Goal: Task Accomplishment & Management: Use online tool/utility

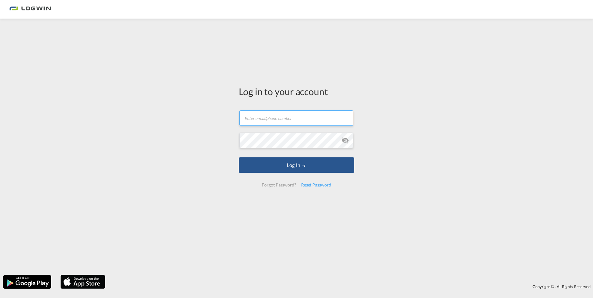
click at [284, 121] on input "text" at bounding box center [296, 118] width 114 height 16
type input "[PERSON_NAME][EMAIL_ADDRESS][DOMAIN_NAME]"
click at [239, 158] on button "Log In" at bounding box center [296, 166] width 115 height 16
